Goal: Information Seeking & Learning: Check status

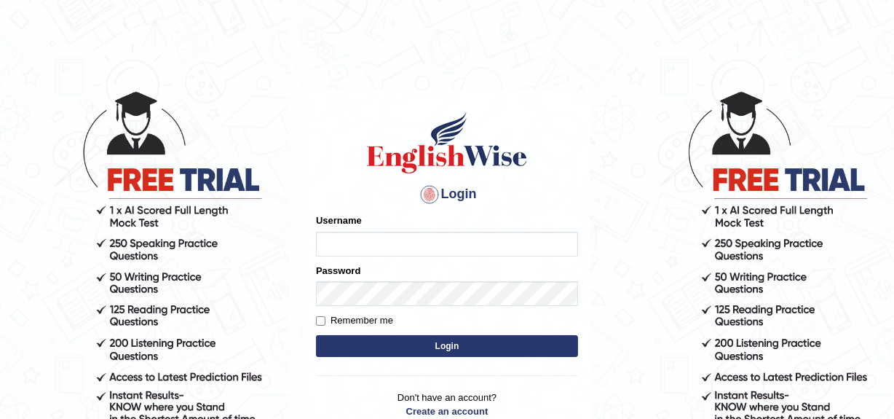
type input "MoneelS"
click at [484, 348] on button "Login" at bounding box center [447, 346] width 262 height 22
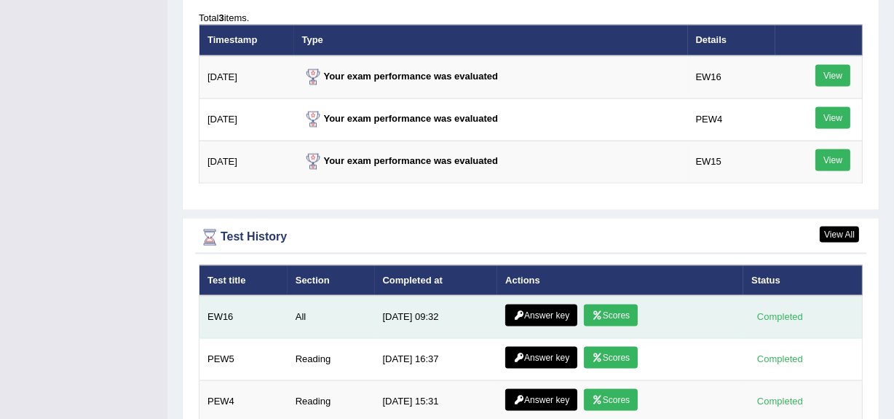
scroll to position [1904, 0]
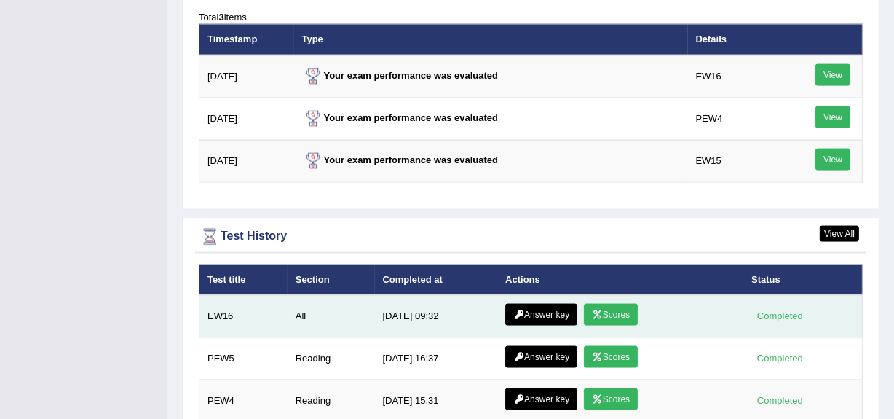
click at [542, 312] on link "Answer key" at bounding box center [541, 315] width 72 height 22
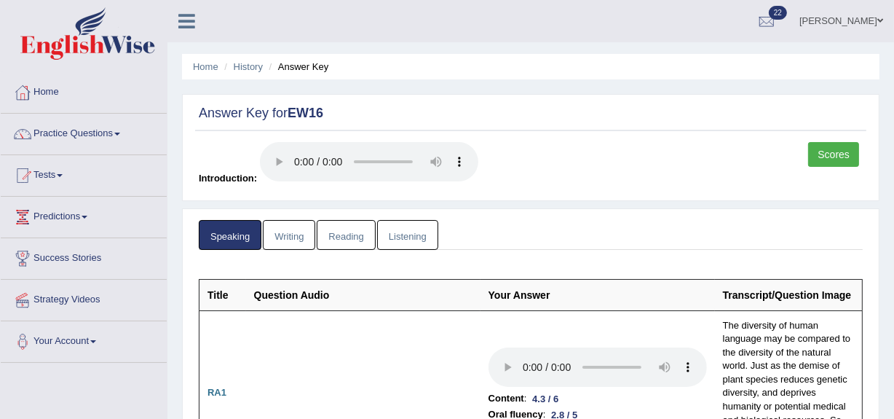
click at [832, 157] on link "Scores" at bounding box center [833, 154] width 51 height 25
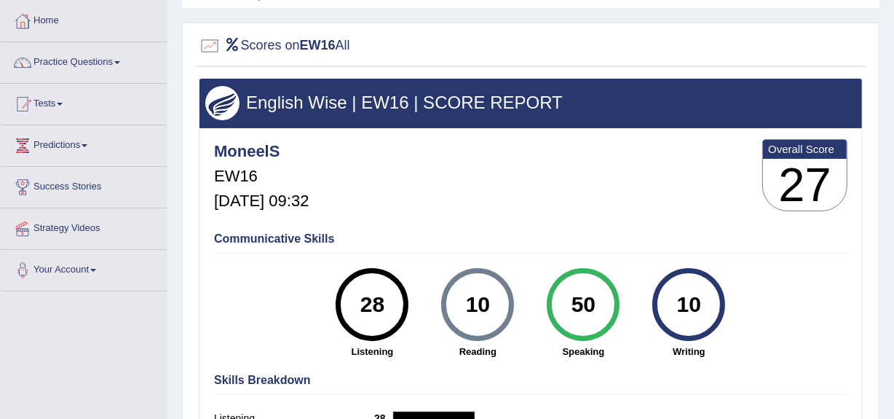
scroll to position [70, 0]
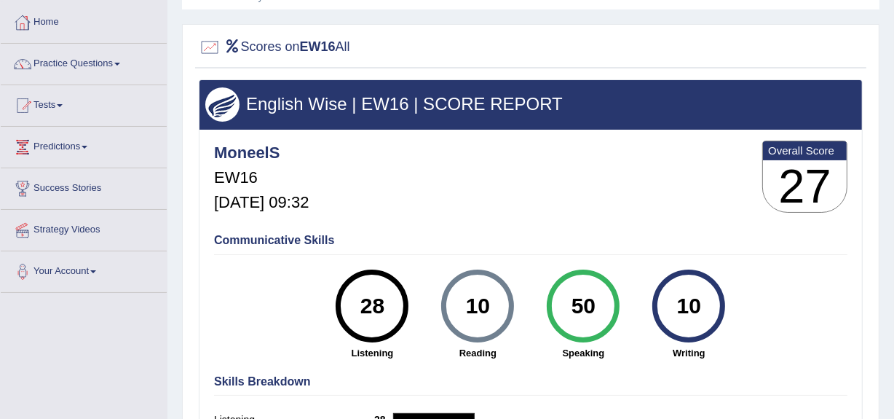
click at [50, 17] on link "Home" at bounding box center [84, 20] width 166 height 36
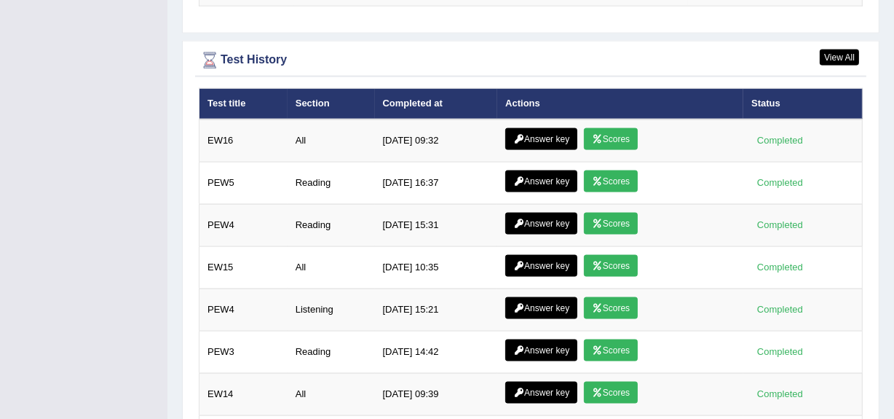
scroll to position [1987, 0]
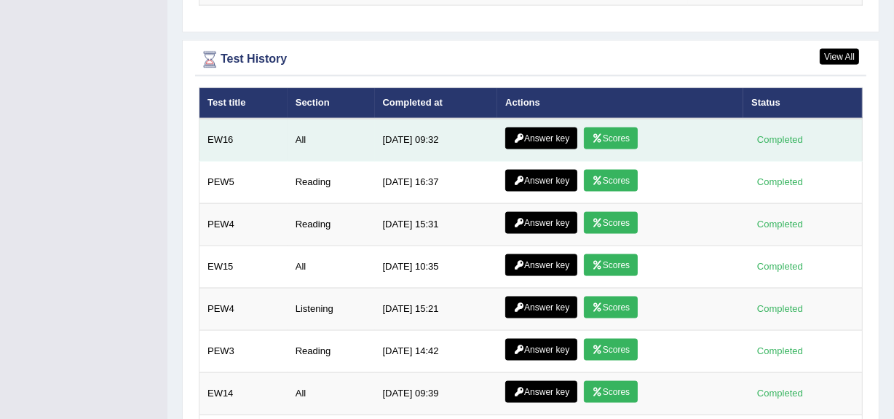
click at [533, 137] on link "Answer key" at bounding box center [541, 138] width 72 height 22
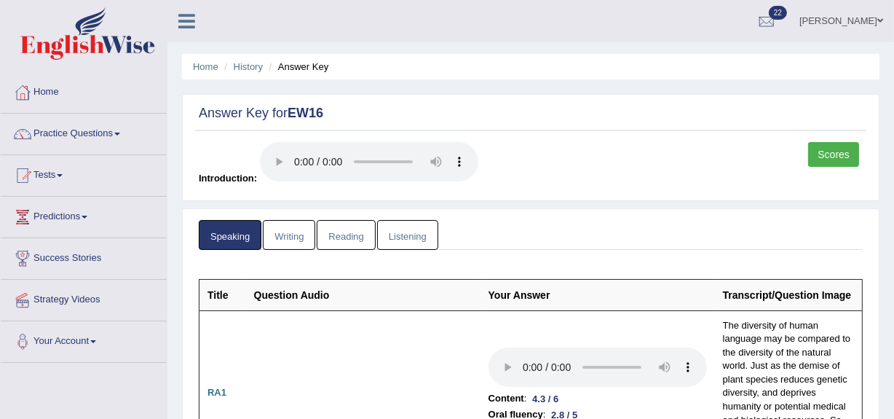
click at [296, 240] on link "Writing" at bounding box center [289, 235] width 52 height 30
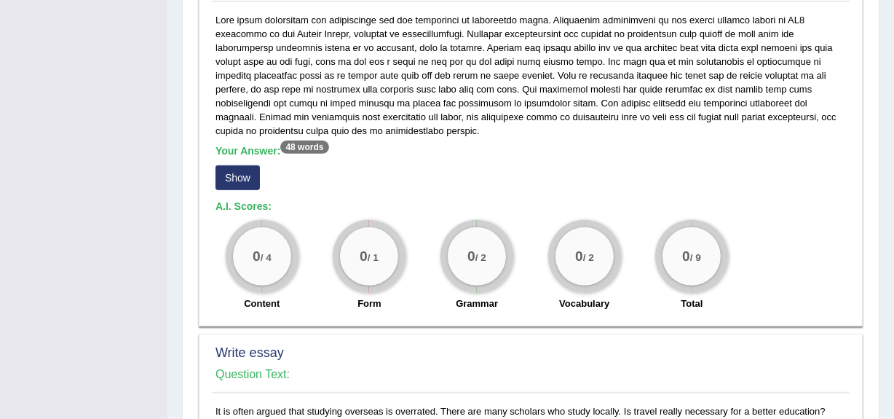
scroll to position [800, 0]
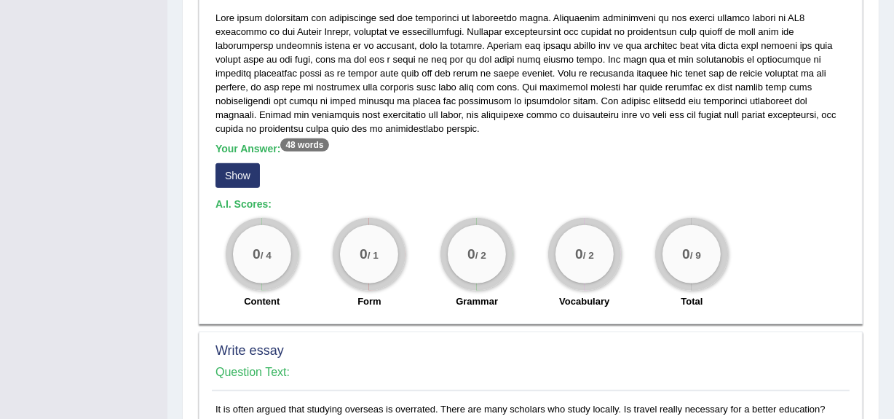
click at [234, 182] on button "Show" at bounding box center [238, 175] width 44 height 25
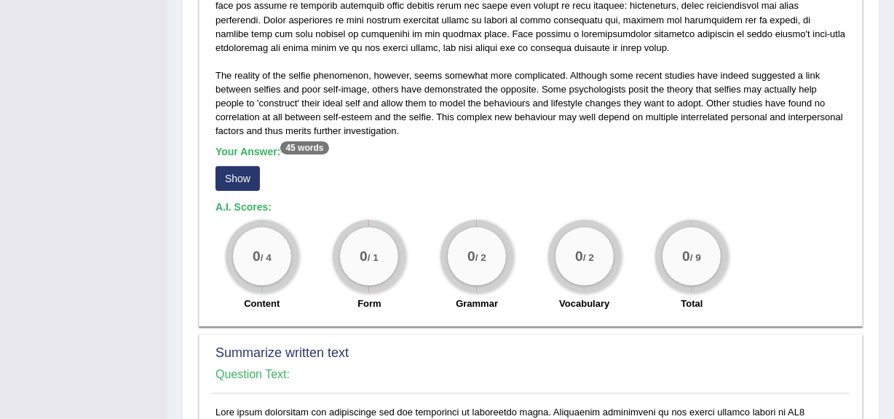
scroll to position [406, 0]
click at [241, 167] on button "Show" at bounding box center [238, 179] width 44 height 25
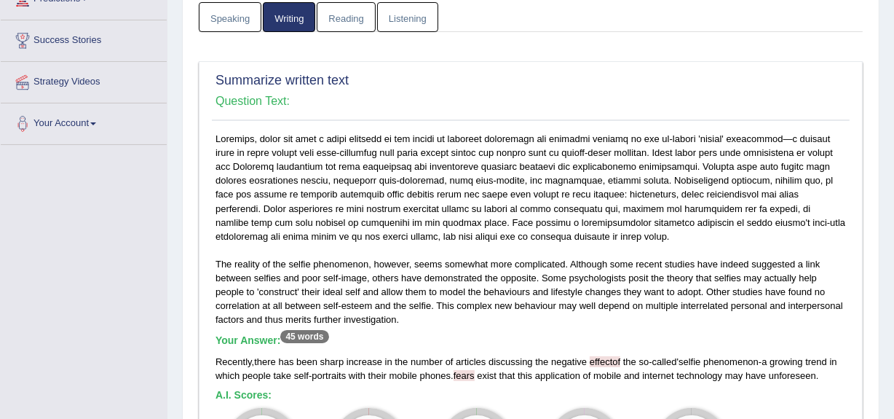
scroll to position [217, 0]
click at [341, 15] on link "Reading" at bounding box center [346, 18] width 58 height 30
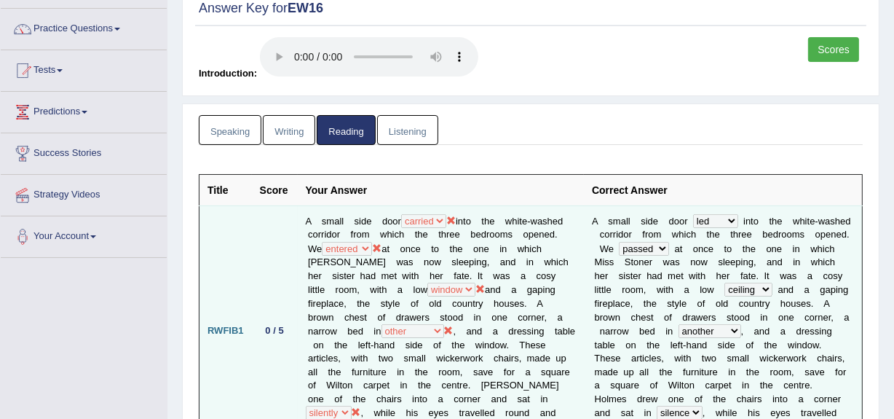
scroll to position [104, 0]
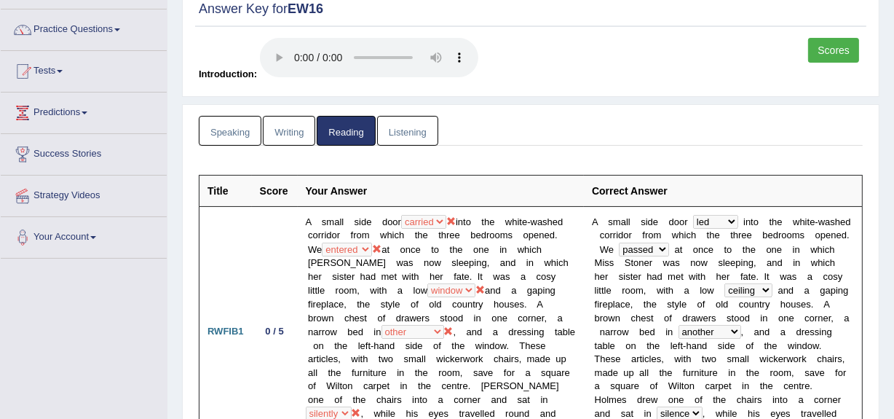
click at [408, 131] on link "Listening" at bounding box center [407, 131] width 61 height 30
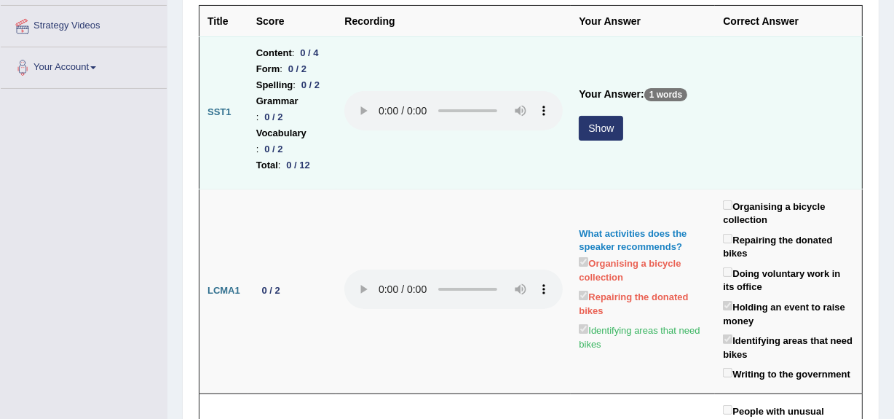
scroll to position [275, 0]
click at [584, 140] on button "Show" at bounding box center [601, 127] width 44 height 25
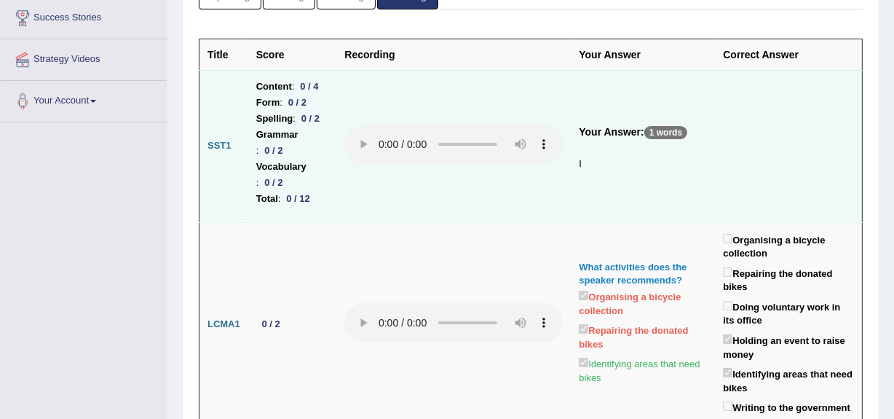
scroll to position [240, 0]
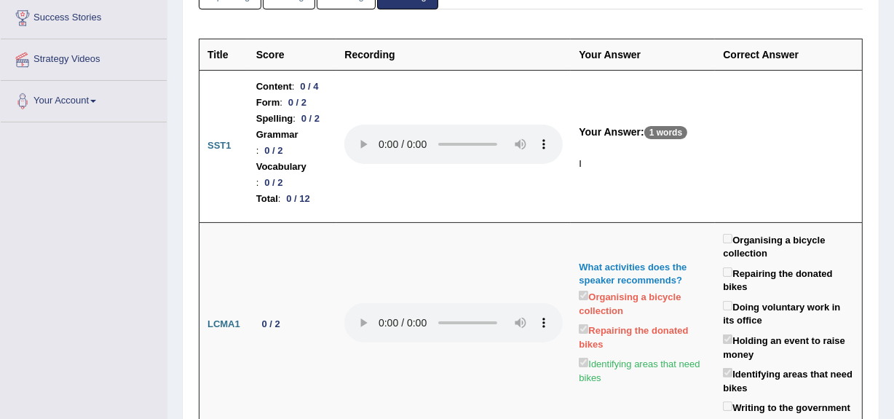
click at [623, 174] on div "I" at bounding box center [643, 164] width 128 height 20
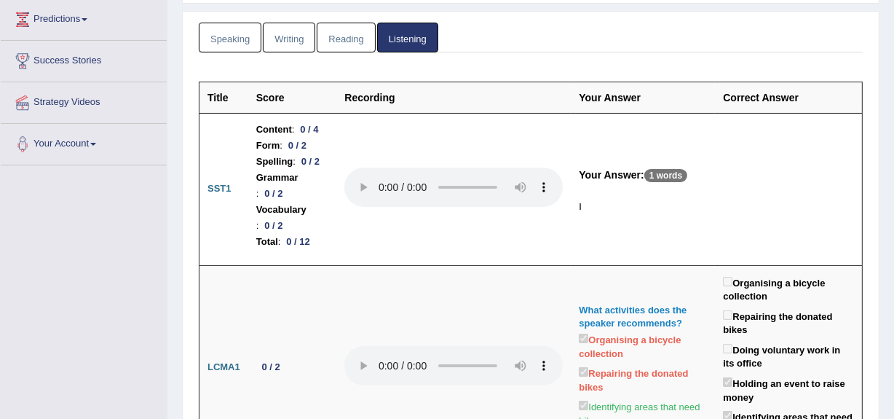
scroll to position [198, 0]
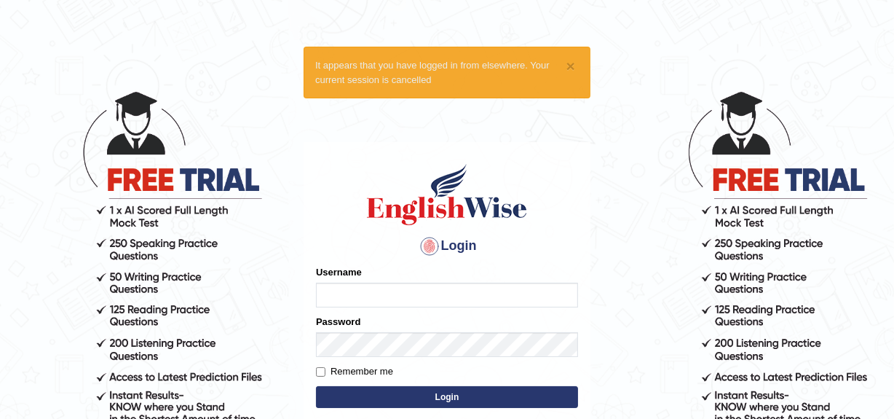
type input "MoneelS"
click at [395, 406] on button "Login" at bounding box center [447, 397] width 262 height 22
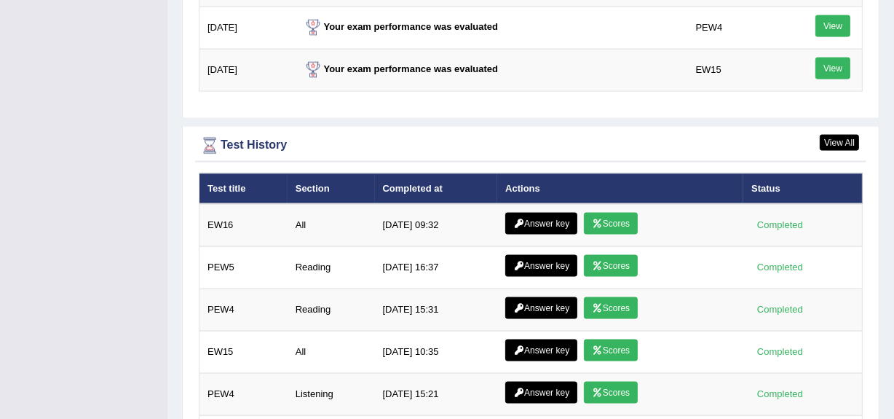
scroll to position [1996, 0]
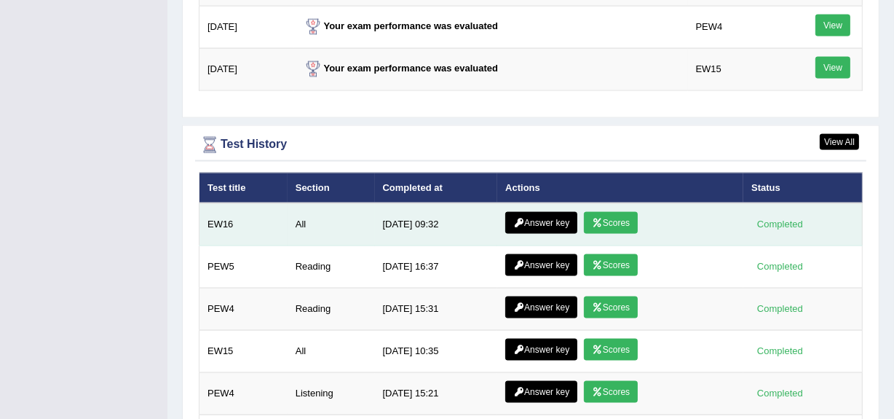
click at [599, 221] on icon at bounding box center [597, 222] width 11 height 9
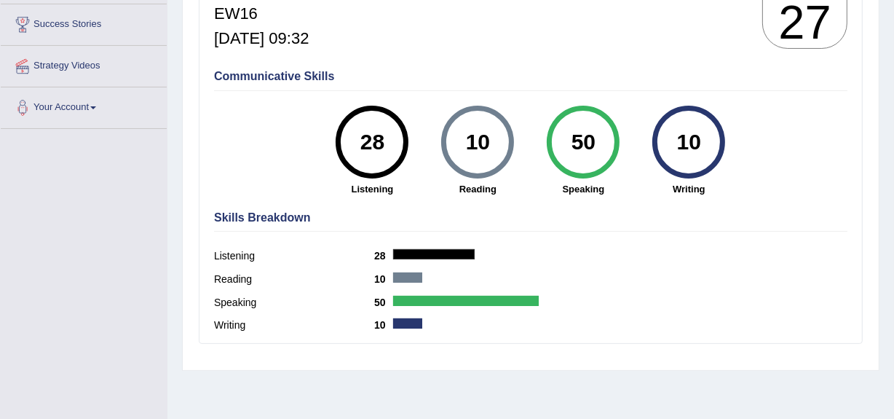
scroll to position [345, 0]
